Goal: Task Accomplishment & Management: Use online tool/utility

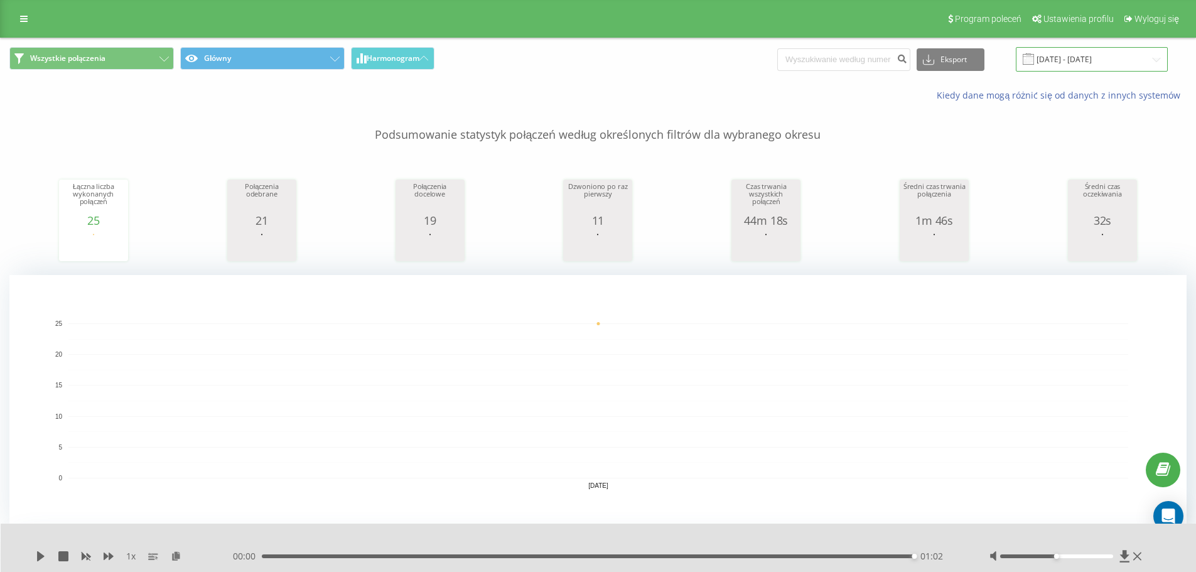
click at [1066, 61] on input "19.08.2025 - 19.08.2025" at bounding box center [1091, 59] width 152 height 24
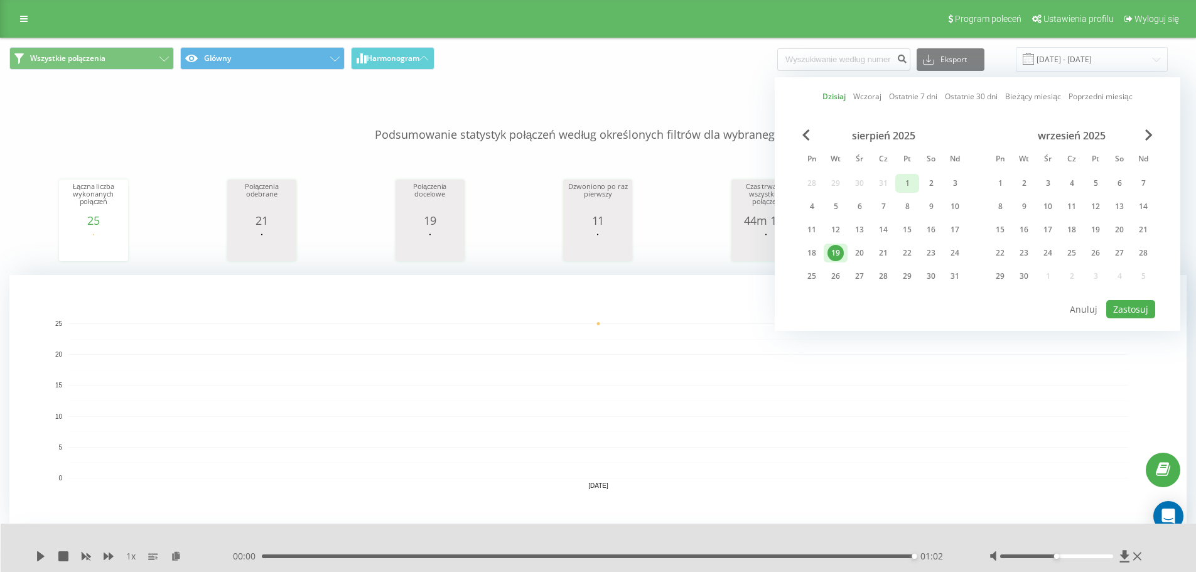
click at [904, 174] on div "1" at bounding box center [907, 183] width 24 height 19
click at [836, 255] on div "19" at bounding box center [835, 253] width 16 height 16
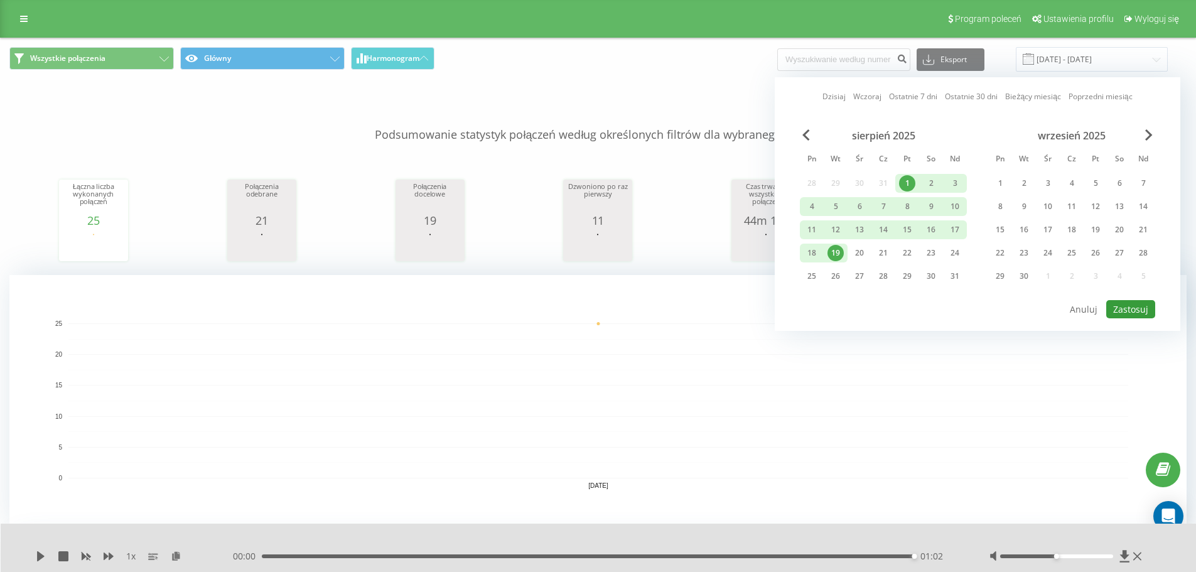
click at [1127, 311] on button "Zastosuj" at bounding box center [1130, 309] width 49 height 18
type input "01.08.2025 - 19.08.2025"
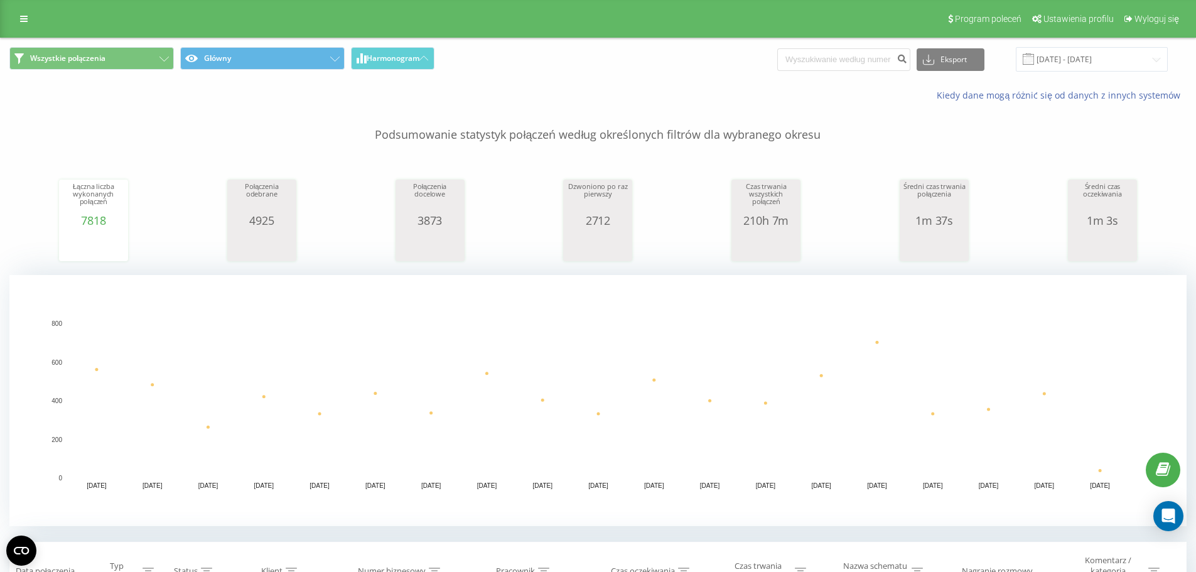
scroll to position [377, 0]
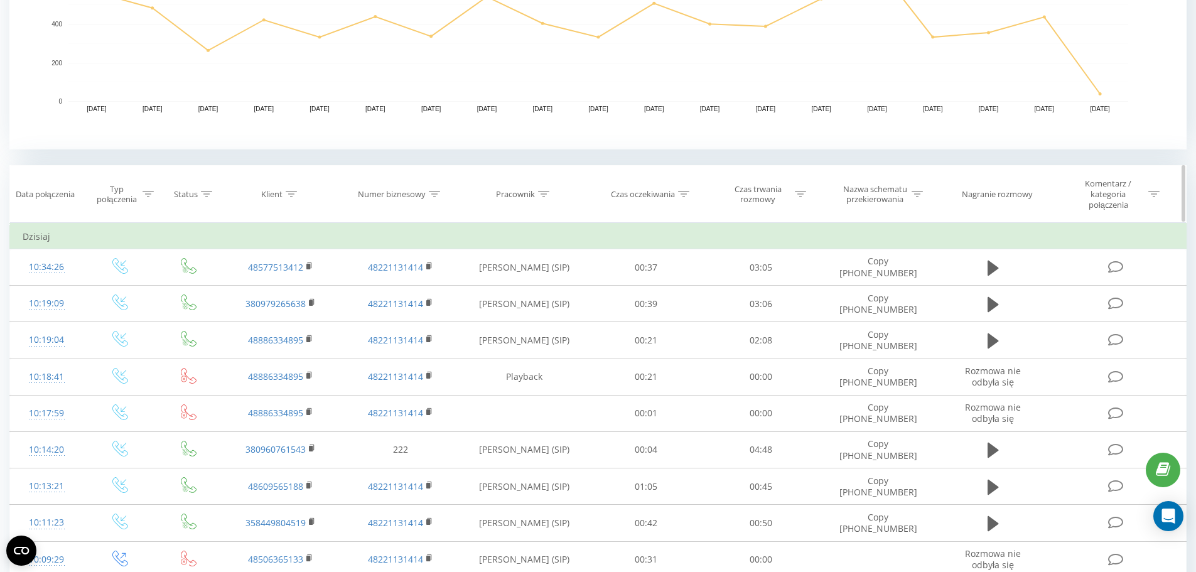
click at [687, 195] on icon at bounding box center [683, 194] width 11 height 6
click at [284, 190] on div "Klient" at bounding box center [279, 194] width 36 height 11
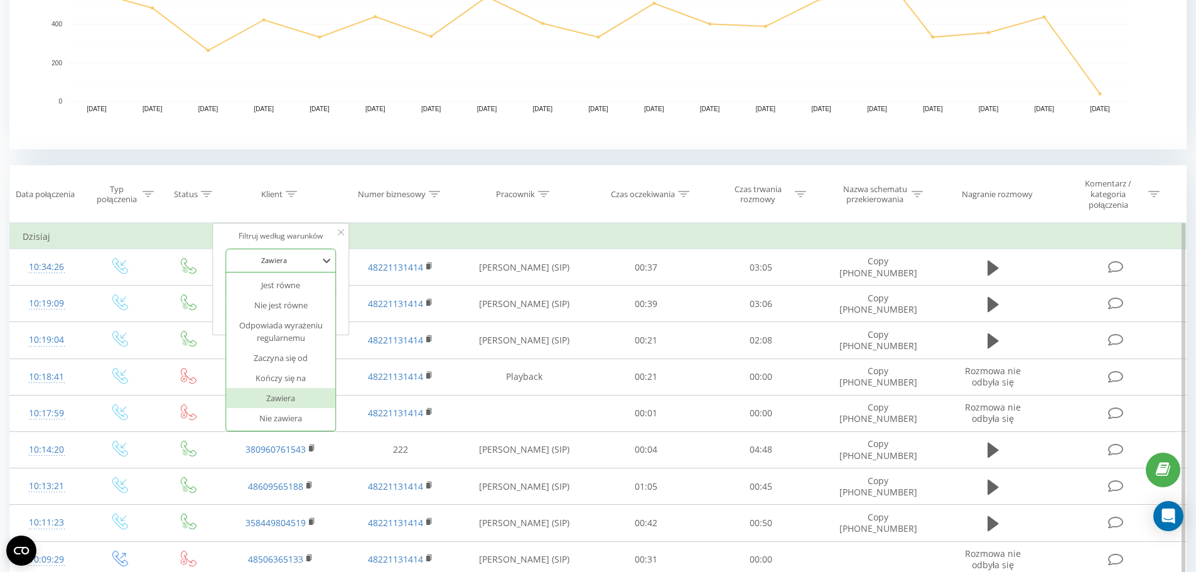
click at [301, 261] on div at bounding box center [274, 260] width 89 height 12
click at [302, 296] on input "text" at bounding box center [281, 290] width 110 height 22
type input "696661075"
click at [303, 313] on span "OK" at bounding box center [307, 313] width 35 height 19
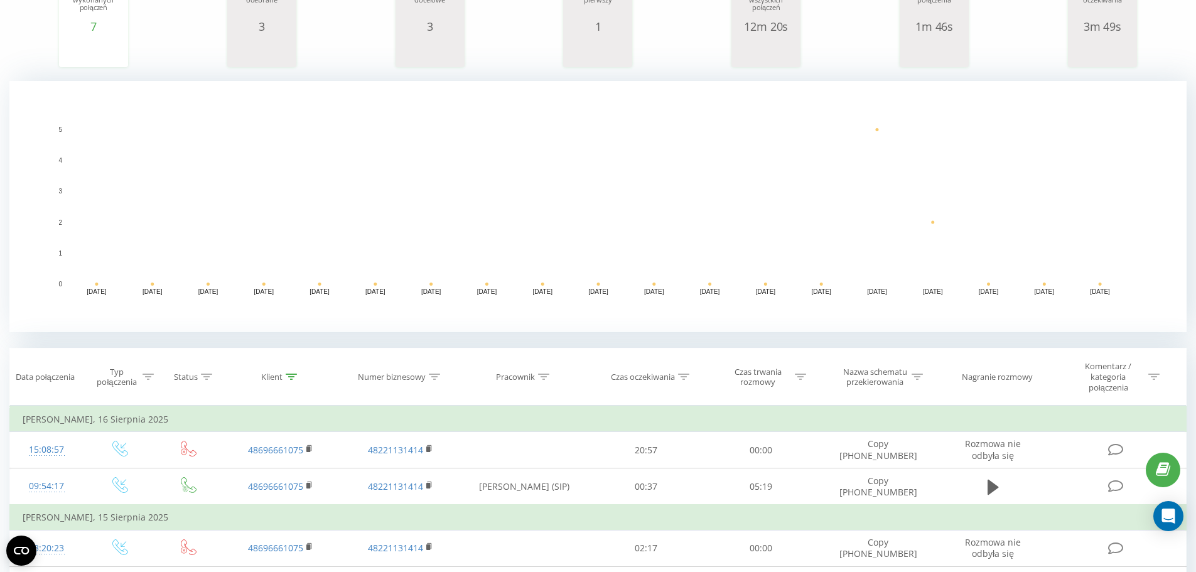
scroll to position [6, 0]
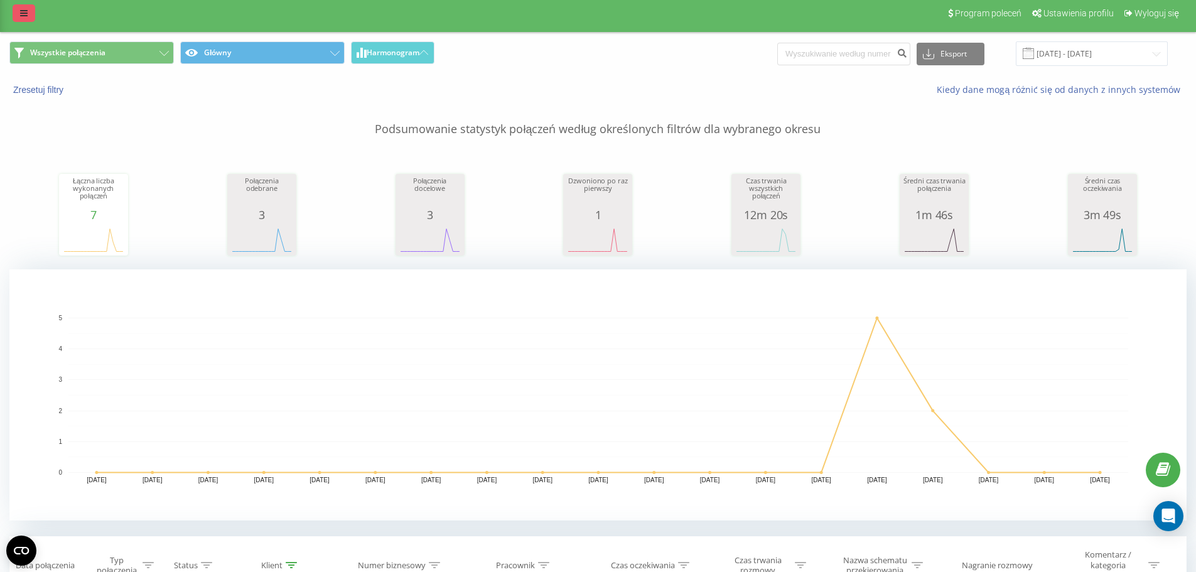
click at [29, 18] on link at bounding box center [24, 13] width 23 height 18
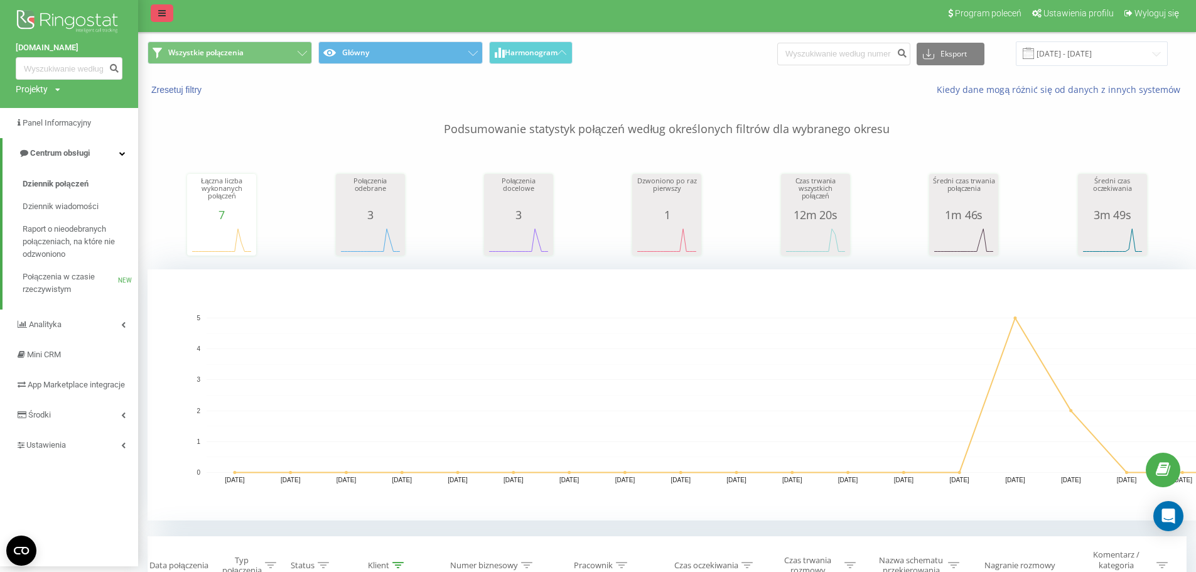
click at [29, 18] on img at bounding box center [69, 22] width 107 height 31
click at [1092, 58] on input "01.08.2025 - 19.08.2025" at bounding box center [1091, 53] width 152 height 24
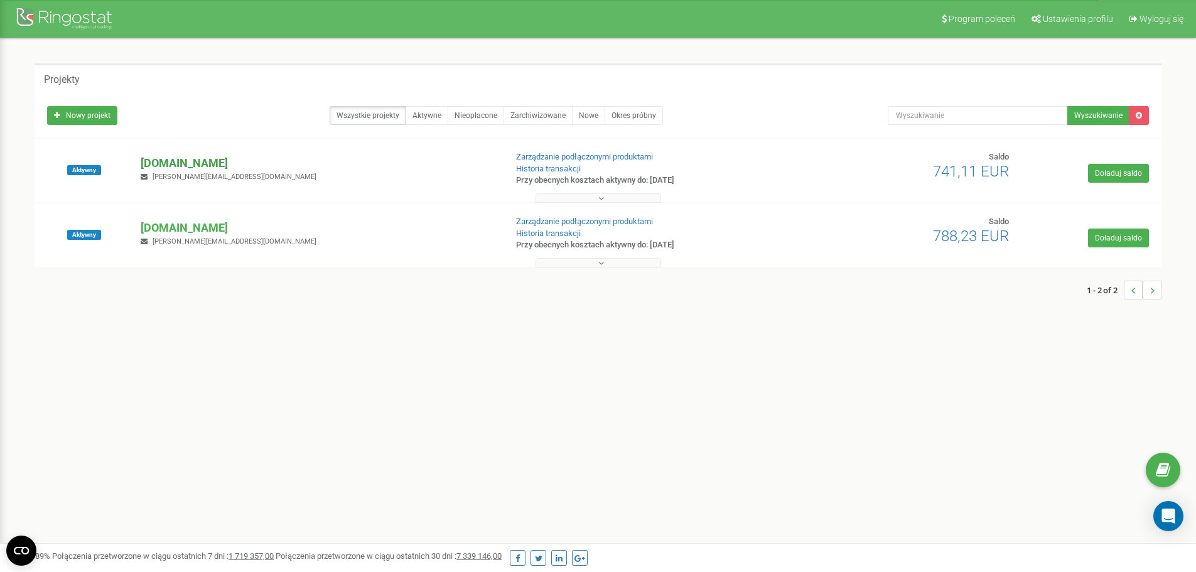
click at [237, 168] on p "[DOMAIN_NAME]" at bounding box center [318, 163] width 355 height 16
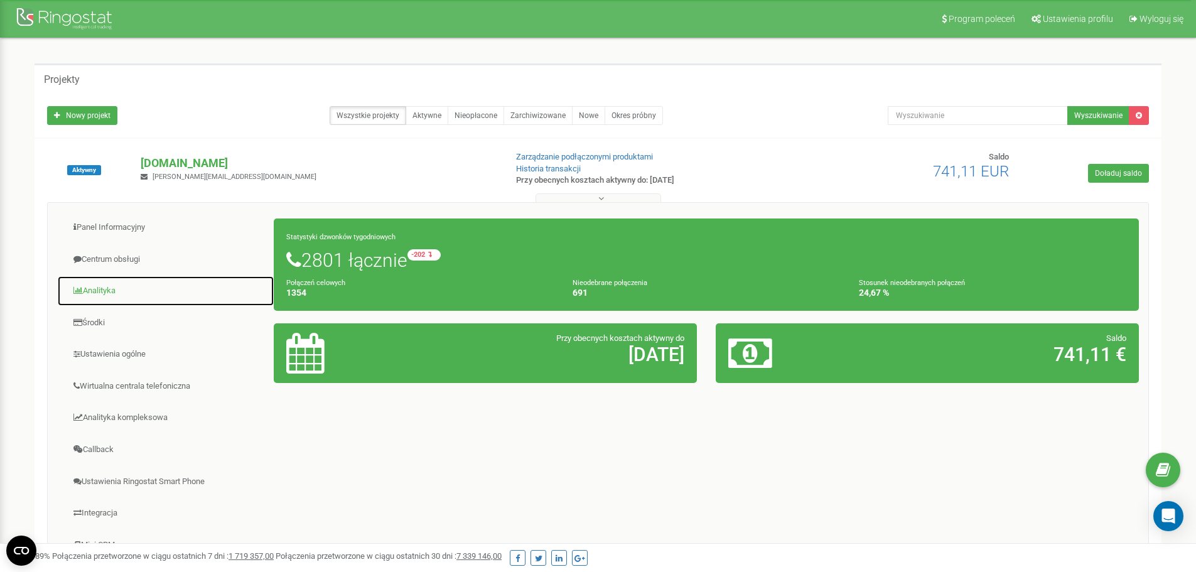
click at [123, 290] on link "Analityka" at bounding box center [165, 291] width 217 height 31
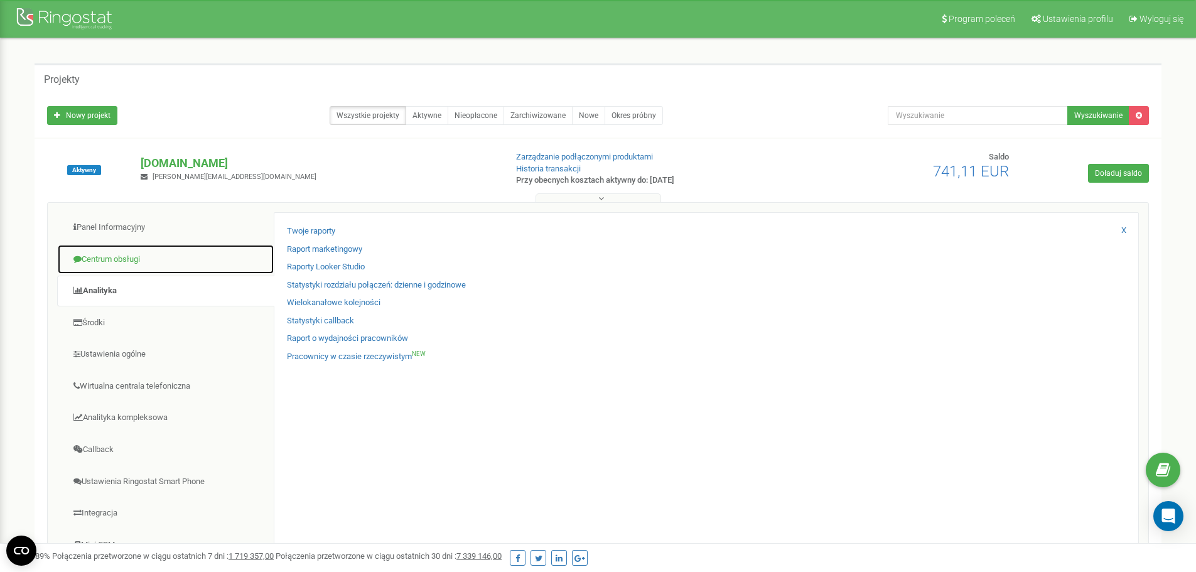
click at [161, 259] on link "Centrum obsługi" at bounding box center [165, 259] width 217 height 31
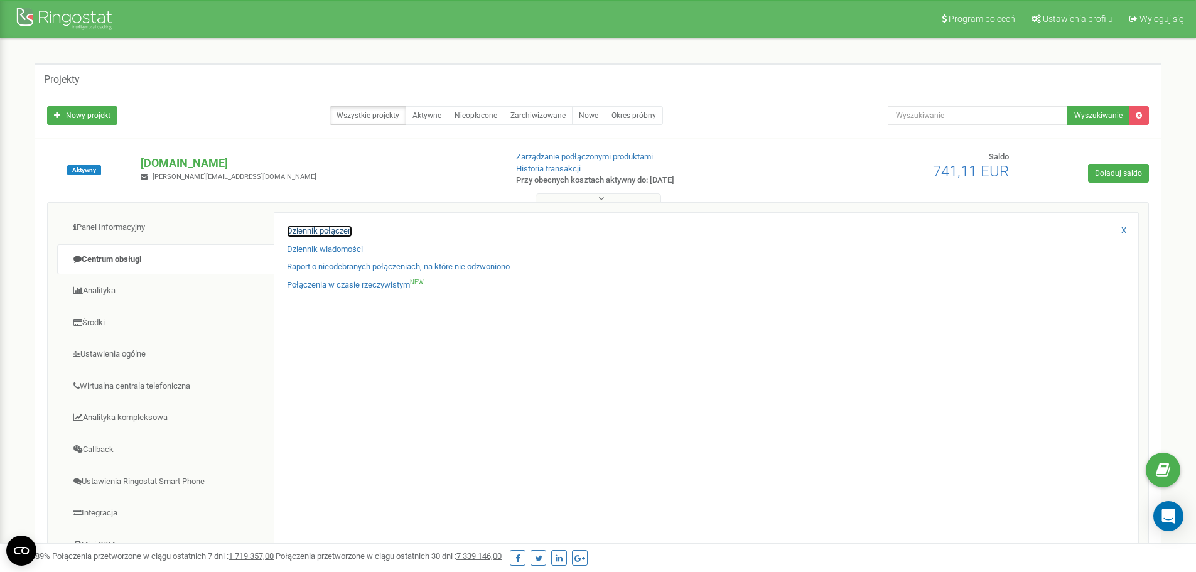
click at [342, 233] on link "Dziennik połączeń" at bounding box center [319, 231] width 65 height 12
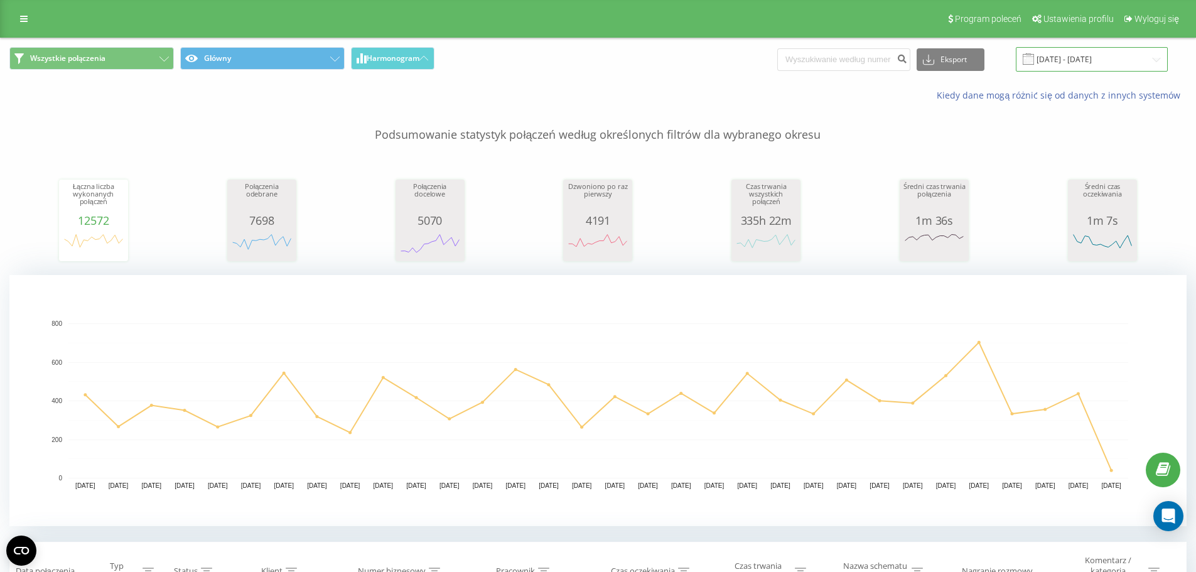
click at [1101, 60] on input "19.07.2025 - 19.08.2025" at bounding box center [1091, 59] width 152 height 24
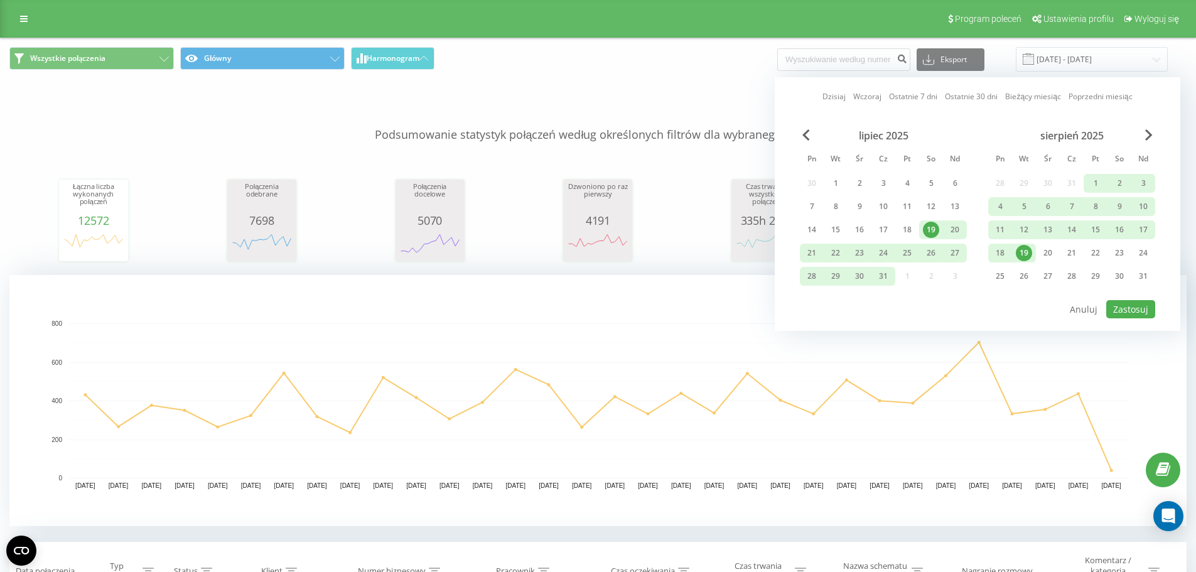
click at [1023, 250] on div "19" at bounding box center [1023, 253] width 16 height 16
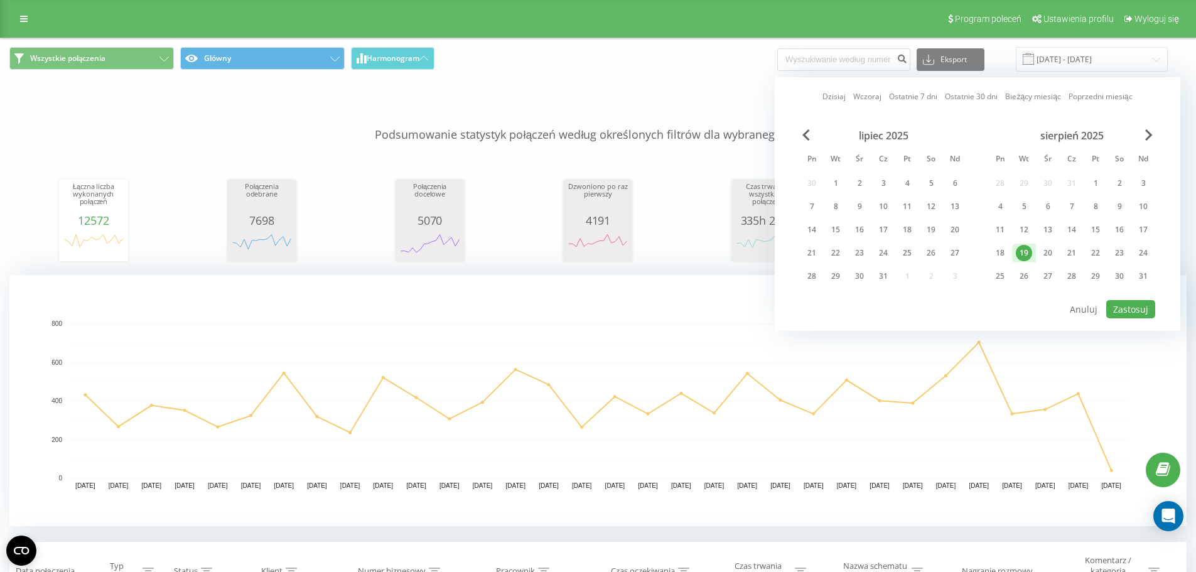
click at [1023, 250] on div "19" at bounding box center [1023, 253] width 16 height 16
click at [1119, 306] on button "Zastosuj" at bounding box center [1130, 309] width 49 height 18
type input "19.08.2025 - 19.08.2025"
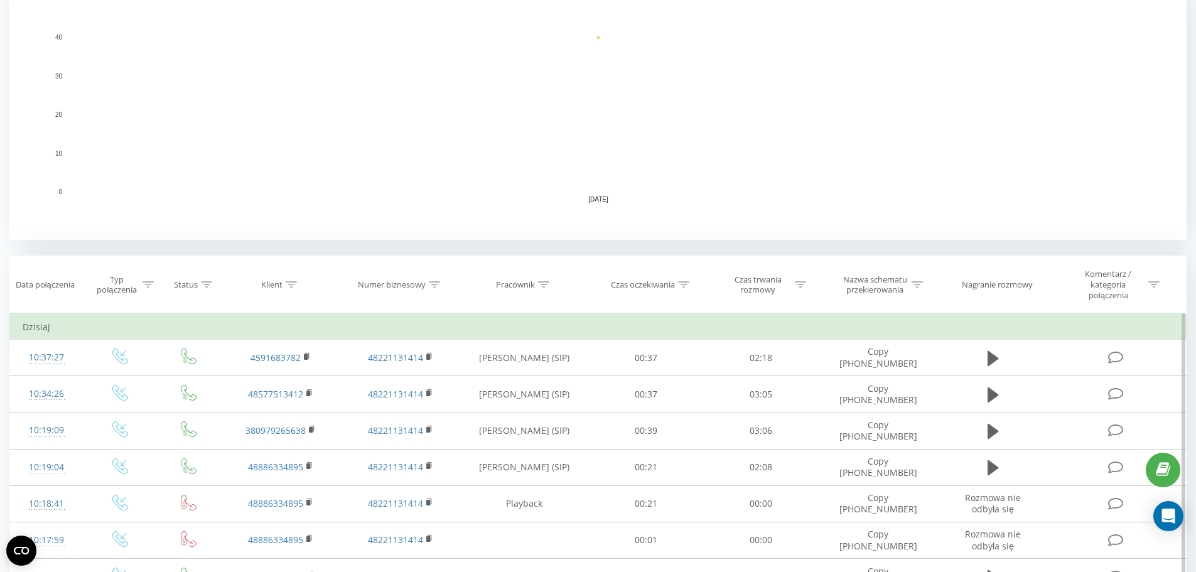
scroll to position [314, 0]
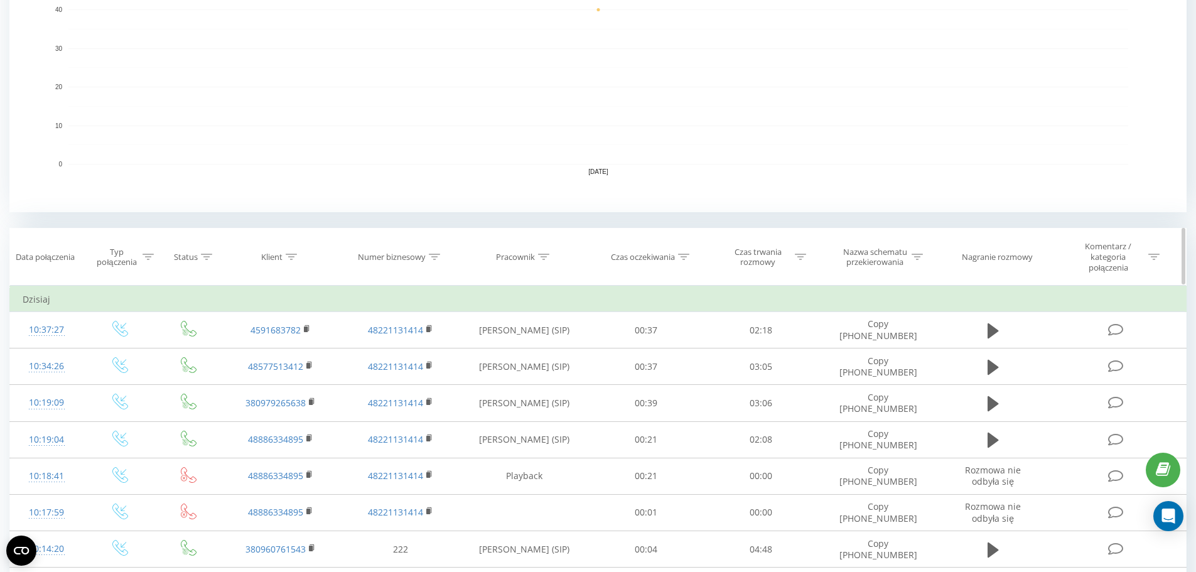
click at [144, 257] on icon at bounding box center [147, 257] width 11 height 6
click at [139, 351] on div "Wprowadź wartość" at bounding box center [112, 353] width 89 height 10
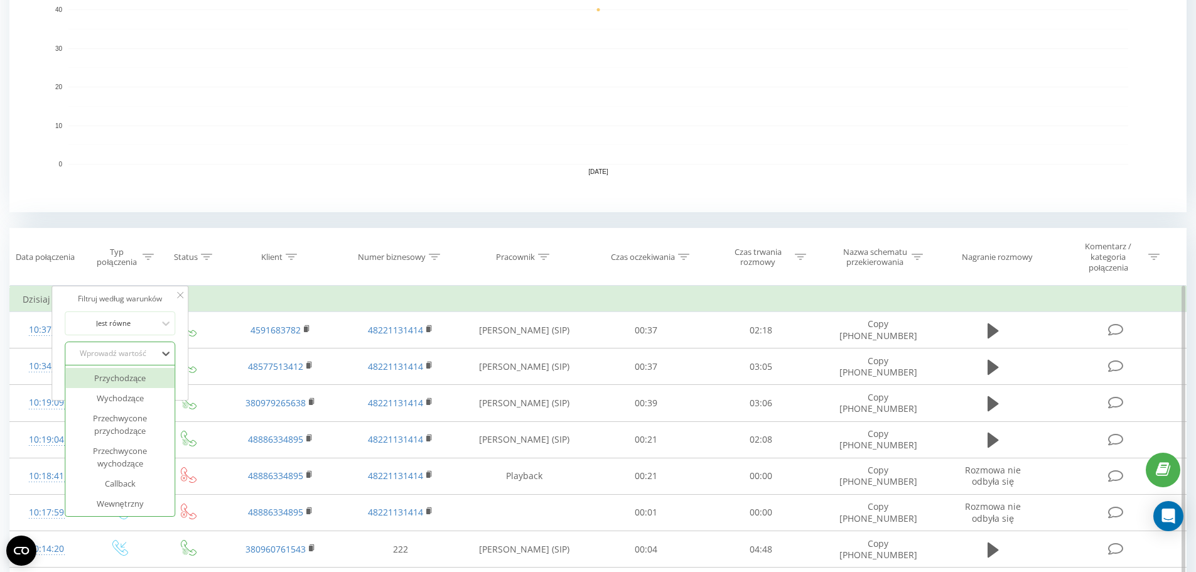
click at [138, 378] on div "Przychodzące" at bounding box center [119, 378] width 109 height 20
click at [156, 379] on span "OK" at bounding box center [146, 378] width 35 height 19
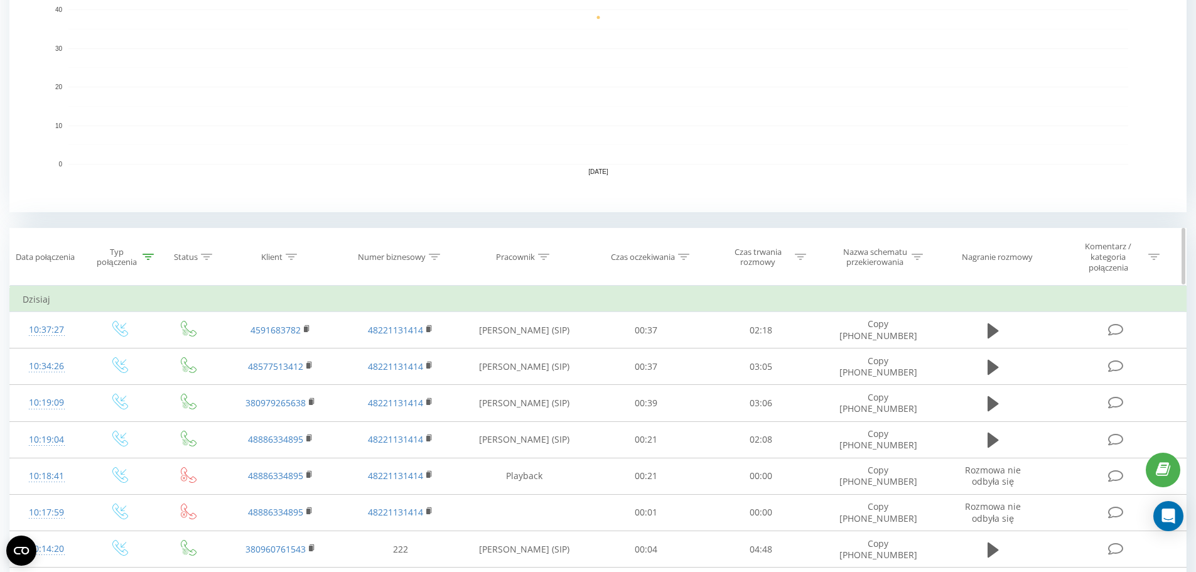
click at [687, 259] on icon at bounding box center [683, 257] width 11 height 6
click at [663, 324] on div at bounding box center [638, 323] width 89 height 12
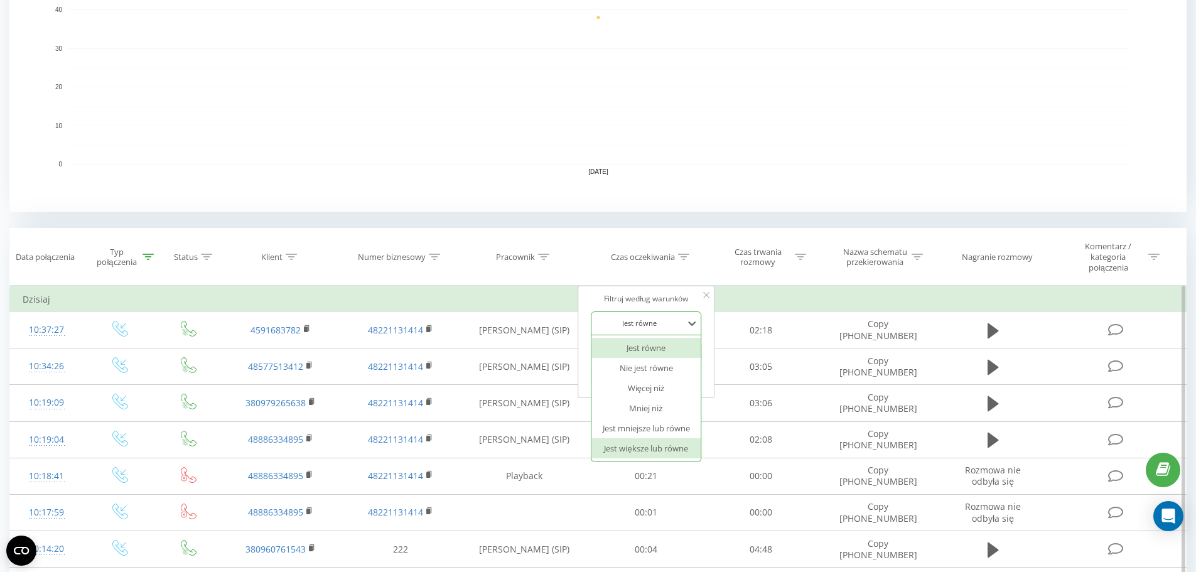
click at [672, 447] on div "Jest większe lub równe" at bounding box center [645, 448] width 109 height 20
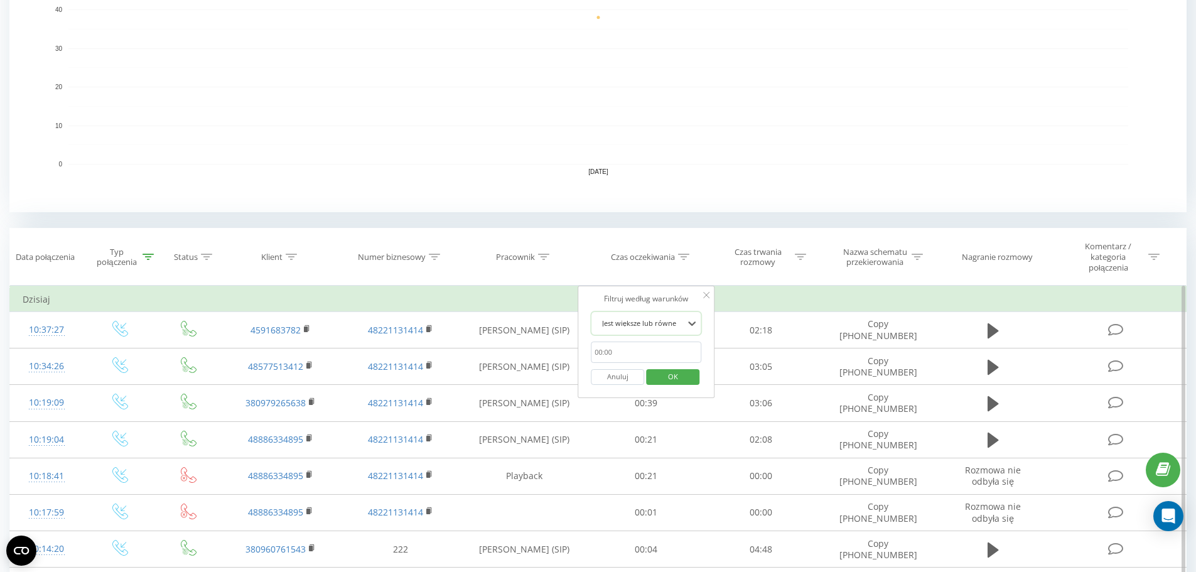
click at [637, 348] on input "text" at bounding box center [646, 352] width 110 height 22
type input "00:29"
click at [684, 378] on span "OK" at bounding box center [672, 376] width 35 height 19
